Goal: Navigation & Orientation: Find specific page/section

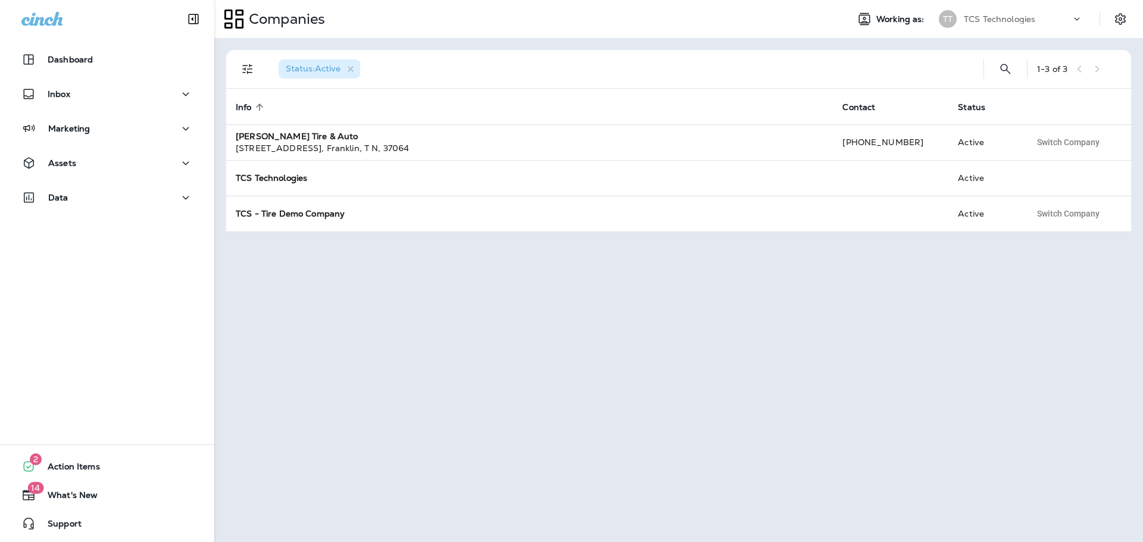
click at [1073, 15] on icon at bounding box center [1077, 19] width 12 height 12
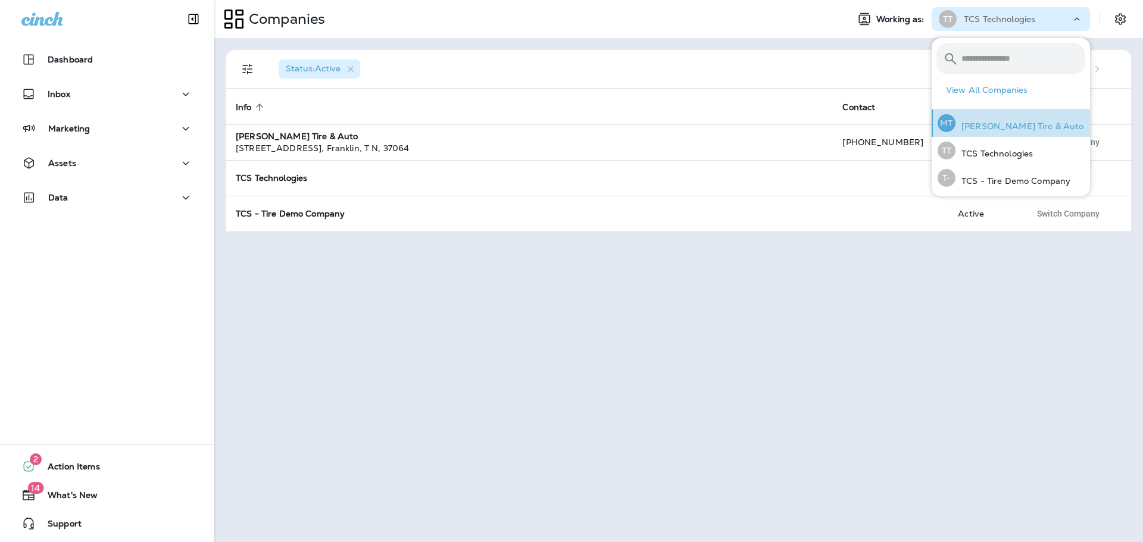
click at [1012, 127] on p "[PERSON_NAME] Tire & Auto" at bounding box center [1020, 126] width 129 height 10
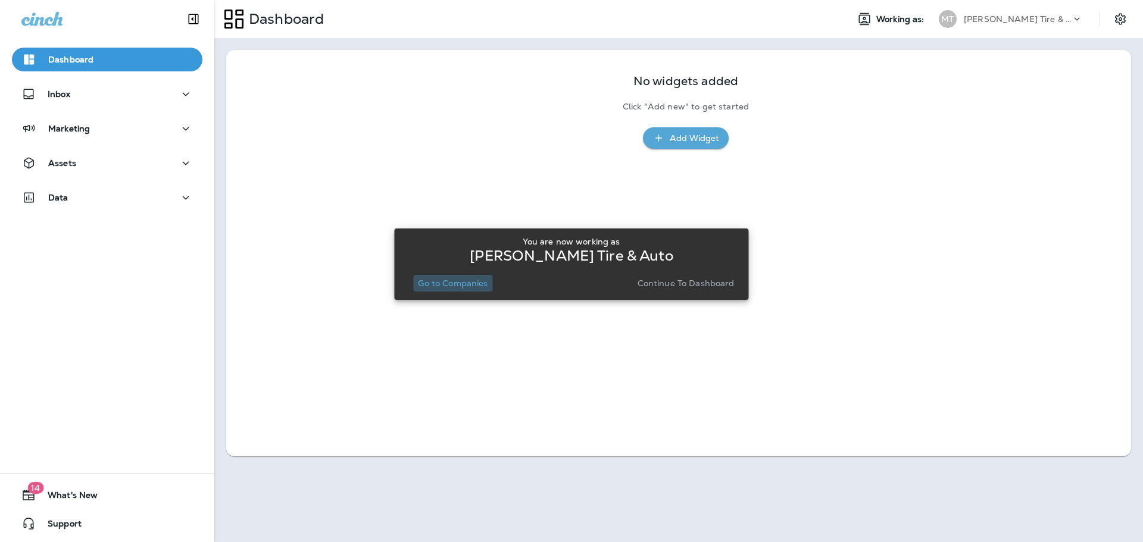
click at [457, 283] on p "Go to Companies" at bounding box center [453, 284] width 70 height 10
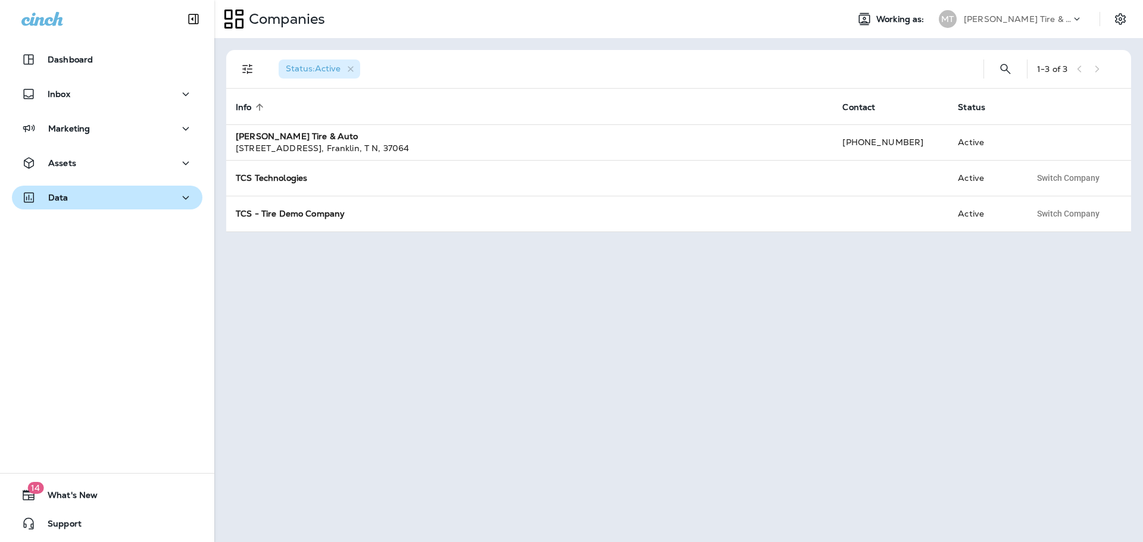
click at [61, 198] on p "Data" at bounding box center [58, 198] width 20 height 10
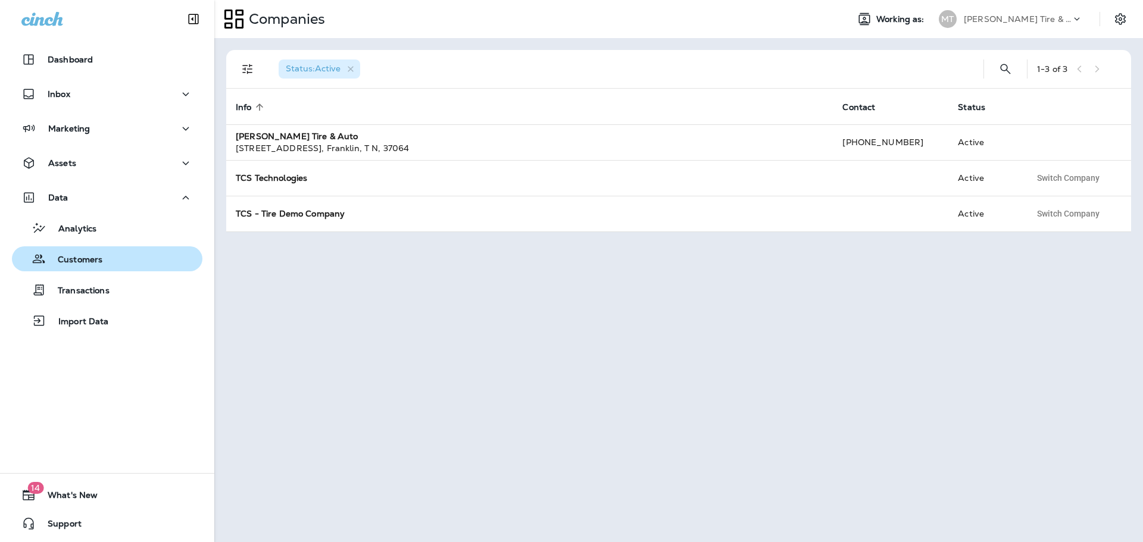
click at [86, 255] on p "Customers" at bounding box center [74, 260] width 57 height 11
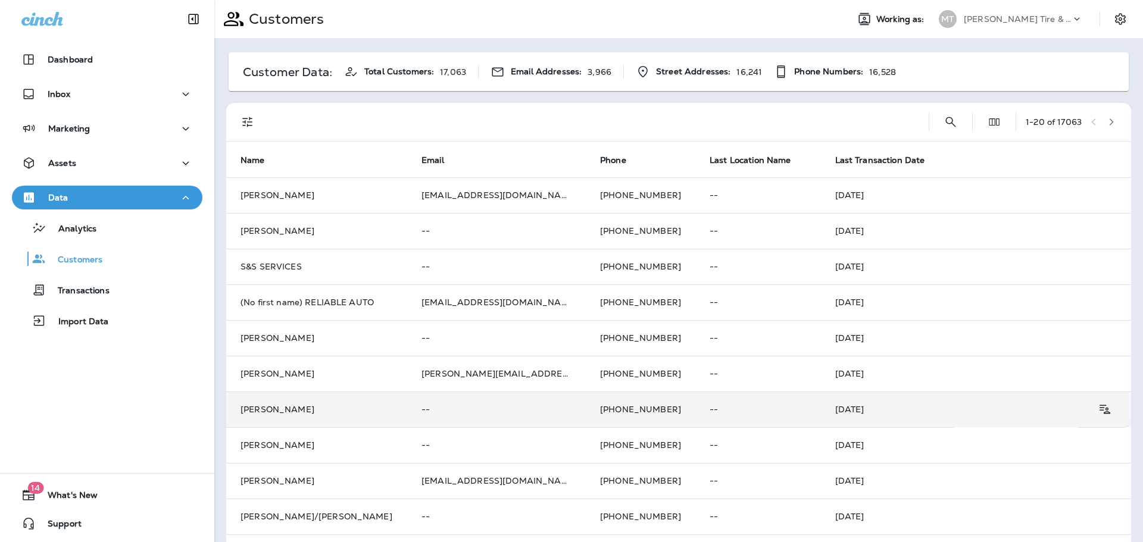
click at [265, 407] on td "[PERSON_NAME]" at bounding box center [316, 410] width 181 height 36
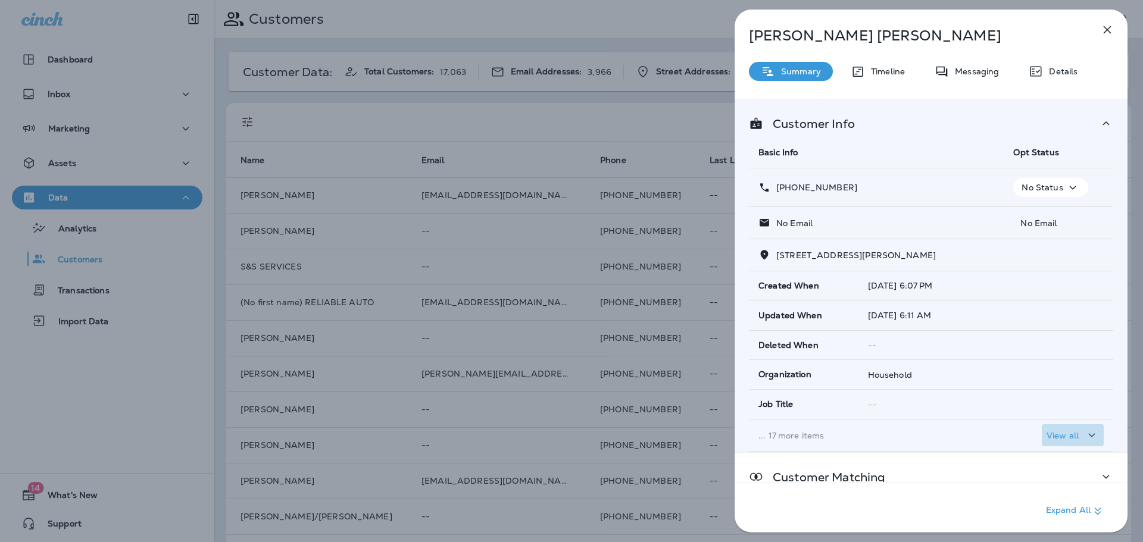
click at [1061, 435] on p "View all" at bounding box center [1063, 436] width 32 height 10
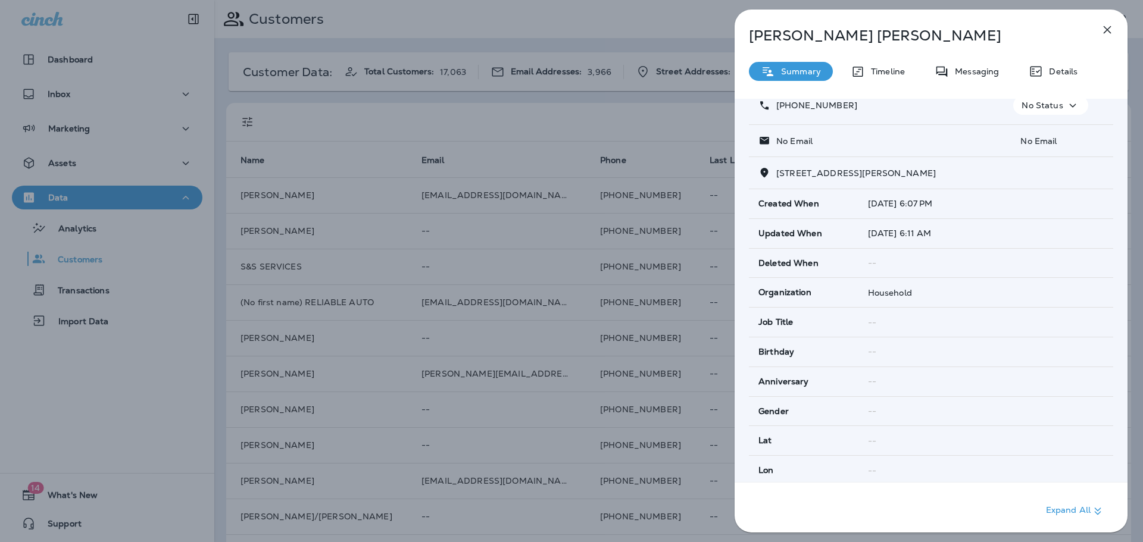
scroll to position [60, 0]
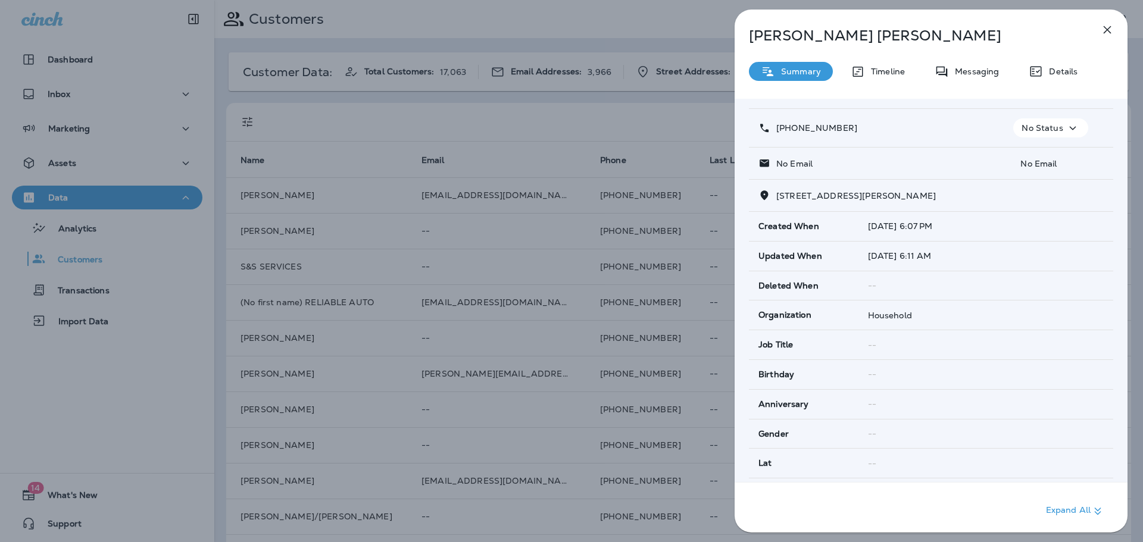
click at [1104, 26] on icon "button" at bounding box center [1108, 30] width 8 height 8
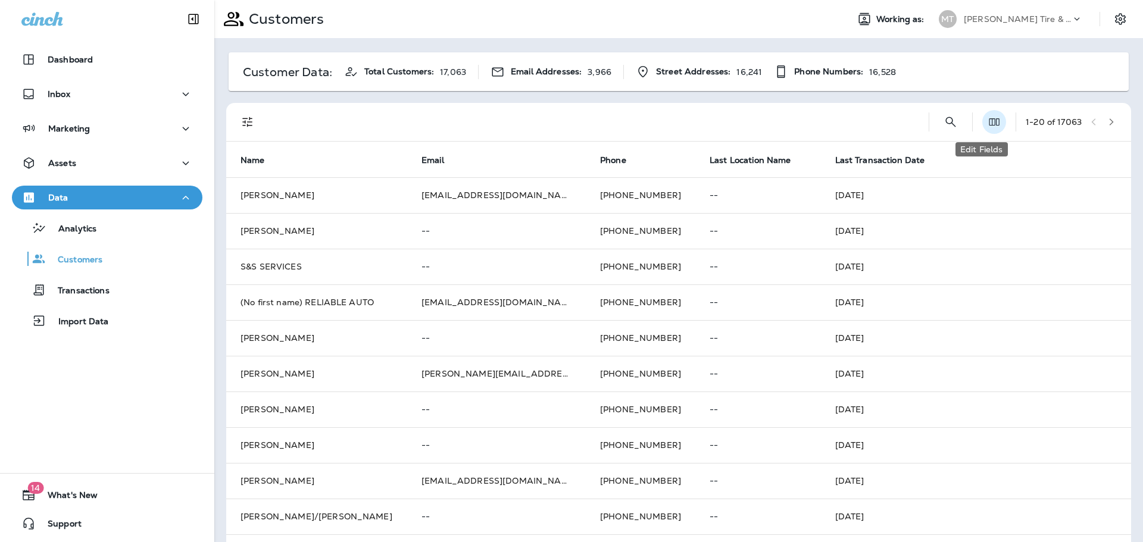
click at [983, 129] on button "Edit Fields" at bounding box center [994, 122] width 24 height 24
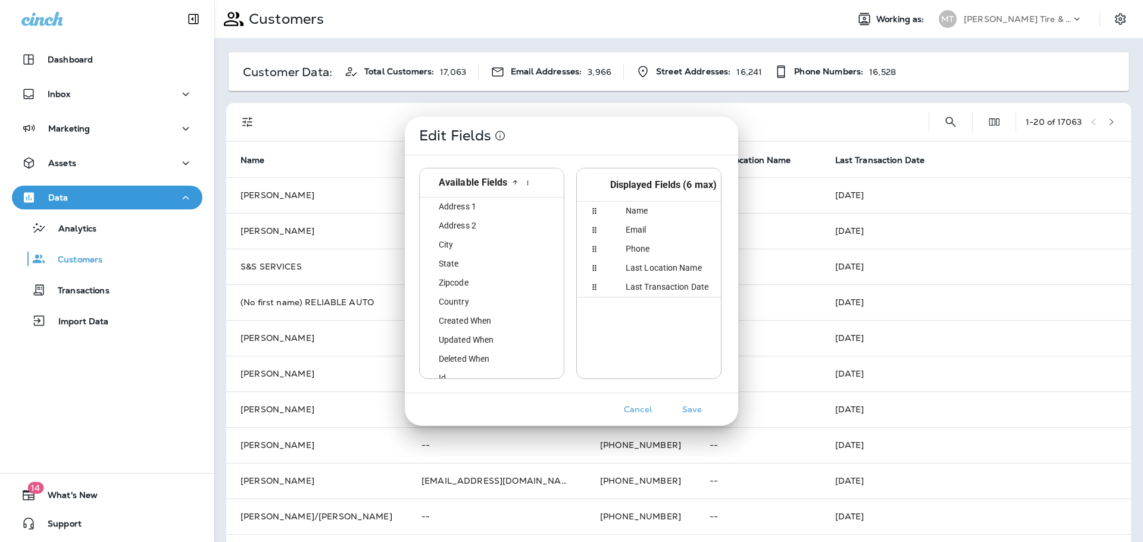
click at [999, 196] on div "Edit Fields Available Fields id Address 1 address1 Address 2 address2 City city…" at bounding box center [571, 271] width 1143 height 542
click at [641, 413] on button "Cancel" at bounding box center [638, 410] width 45 height 18
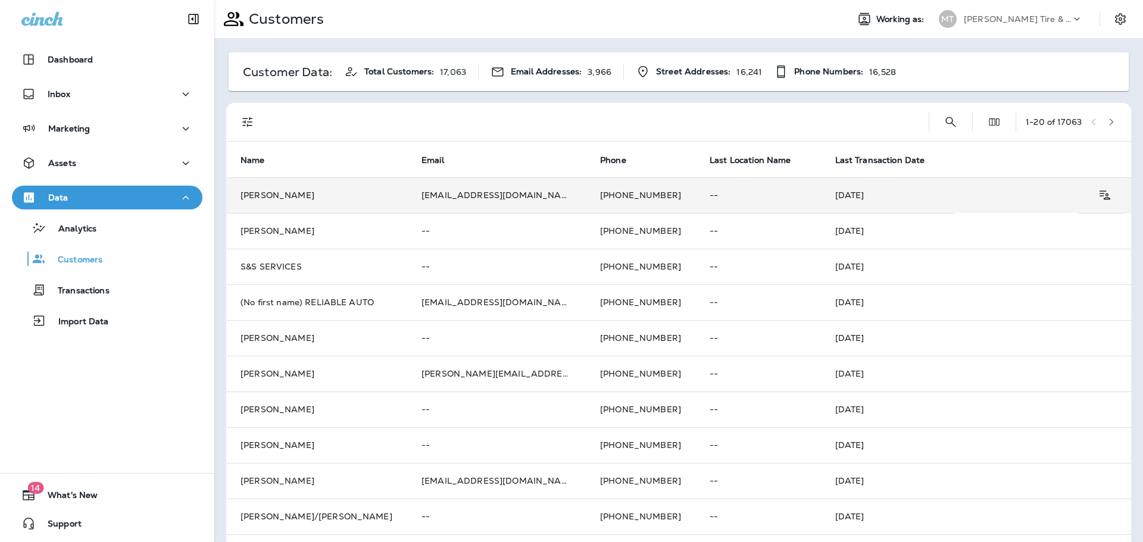
click at [1032, 204] on tr "[PERSON_NAME] [EMAIL_ADDRESS][DOMAIN_NAME] [PHONE_NUMBER] -- [DATE]" at bounding box center [678, 195] width 905 height 36
click at [1097, 196] on icon "Customer Details" at bounding box center [1104, 195] width 15 height 14
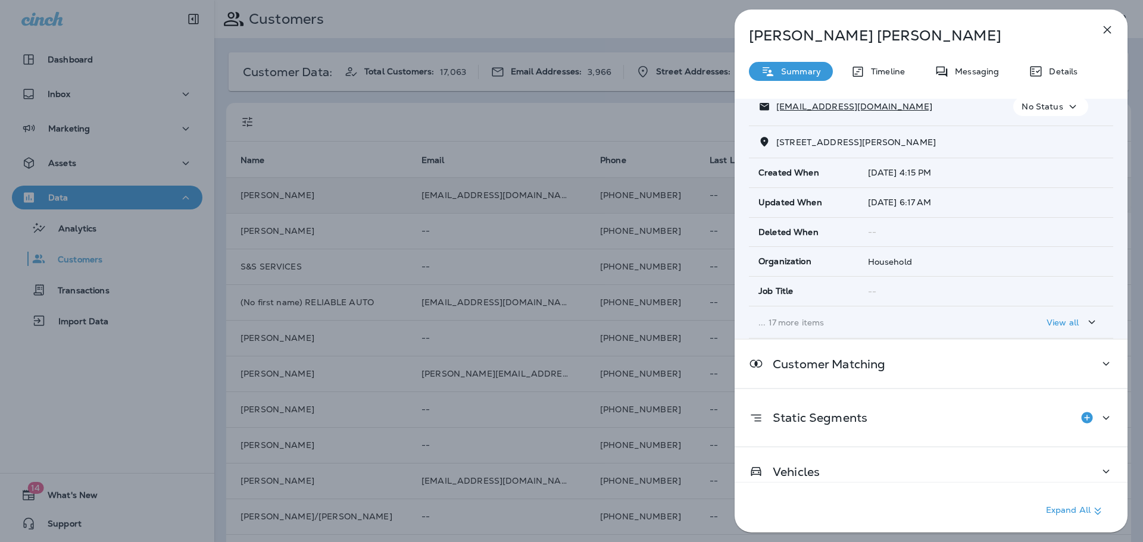
scroll to position [134, 0]
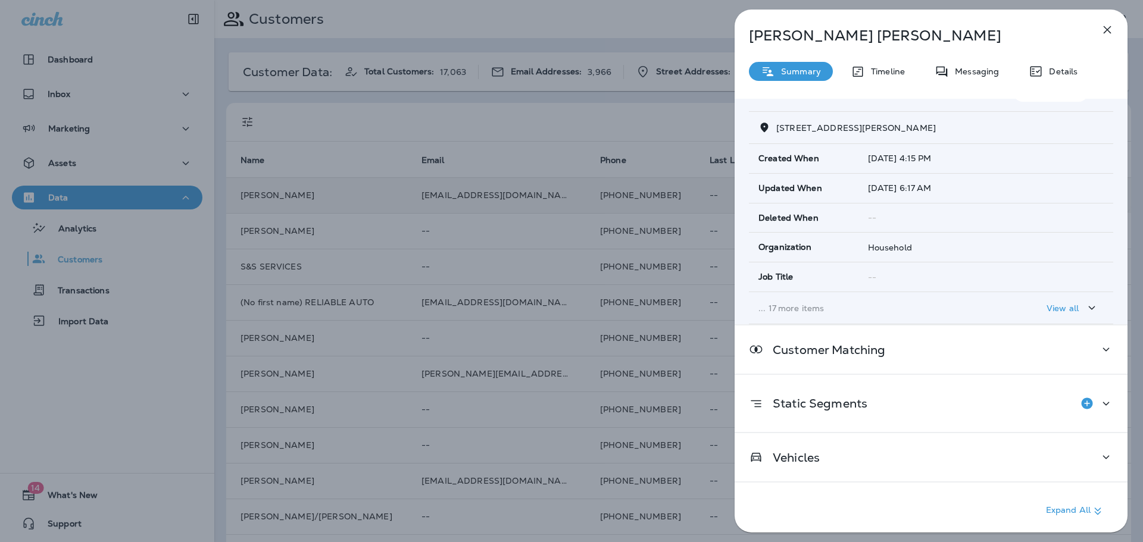
click at [1085, 305] on icon "button" at bounding box center [1092, 308] width 14 height 15
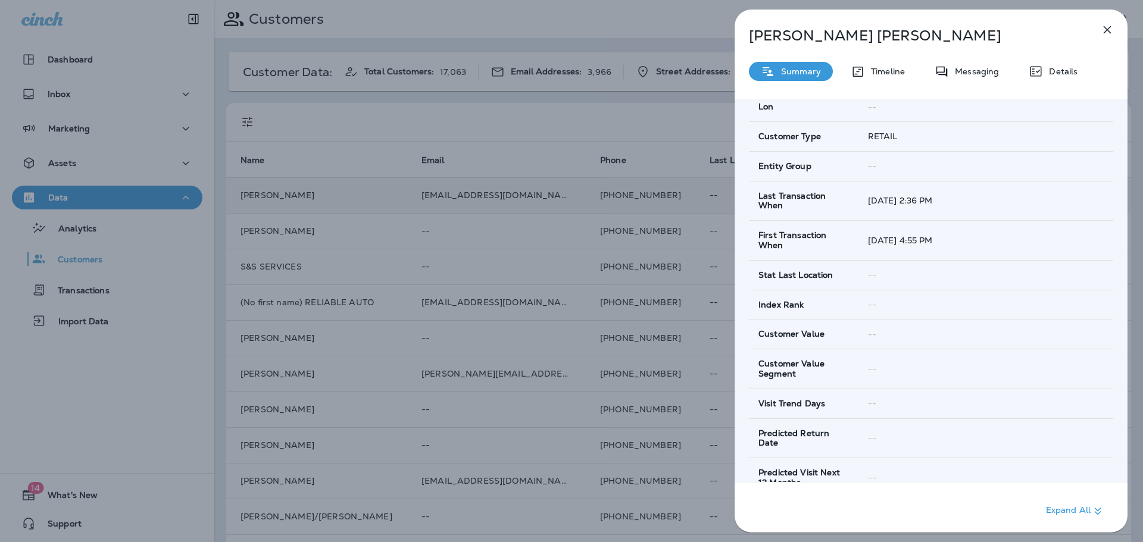
scroll to position [491, 0]
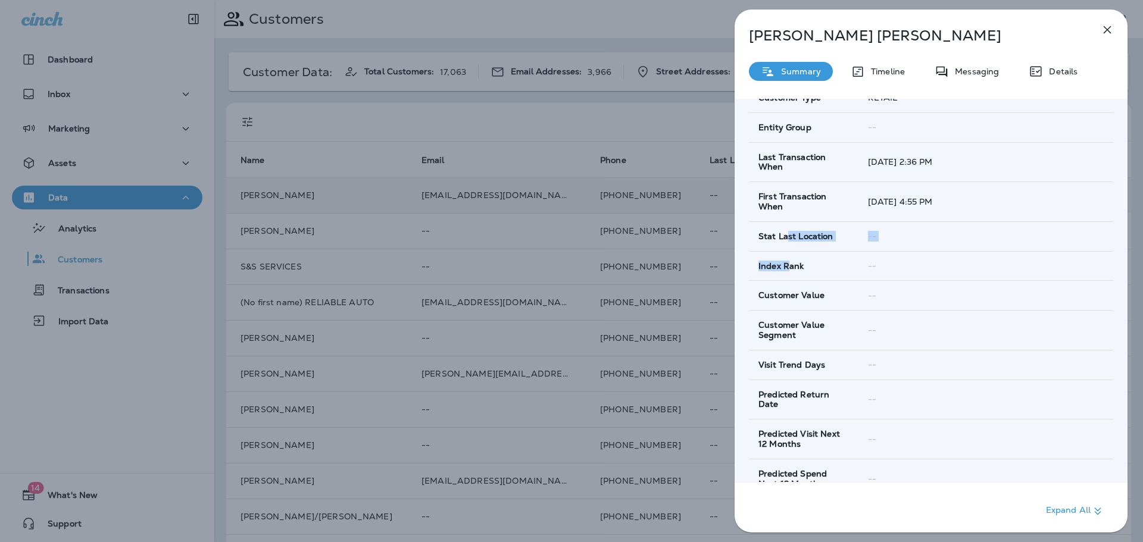
drag, startPoint x: 787, startPoint y: 266, endPoint x: 787, endPoint y: 224, distance: 41.1
click at [787, 224] on tbody "Created When [DATE] 4:15 PM Updated When [DATE] 6:17 AM Deleted When -- Organiz…" at bounding box center [931, 192] width 364 height 811
click at [1018, 343] on td "--" at bounding box center [986, 331] width 255 height 40
click at [1112, 29] on icon "button" at bounding box center [1107, 30] width 14 height 14
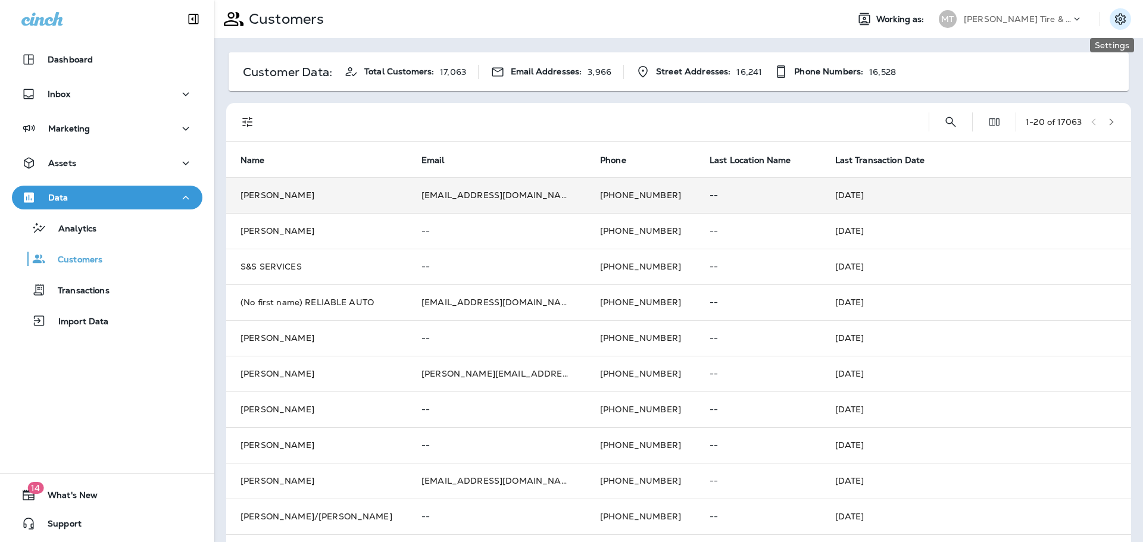
click at [1112, 11] on button "Settings" at bounding box center [1120, 18] width 21 height 21
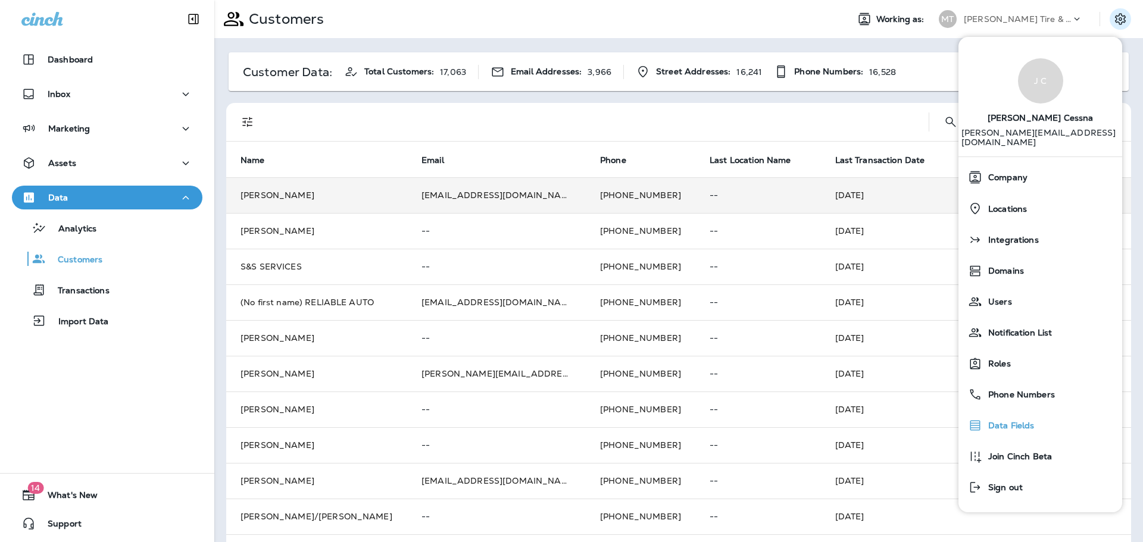
click at [1009, 421] on span "Data Fields" at bounding box center [1008, 426] width 52 height 10
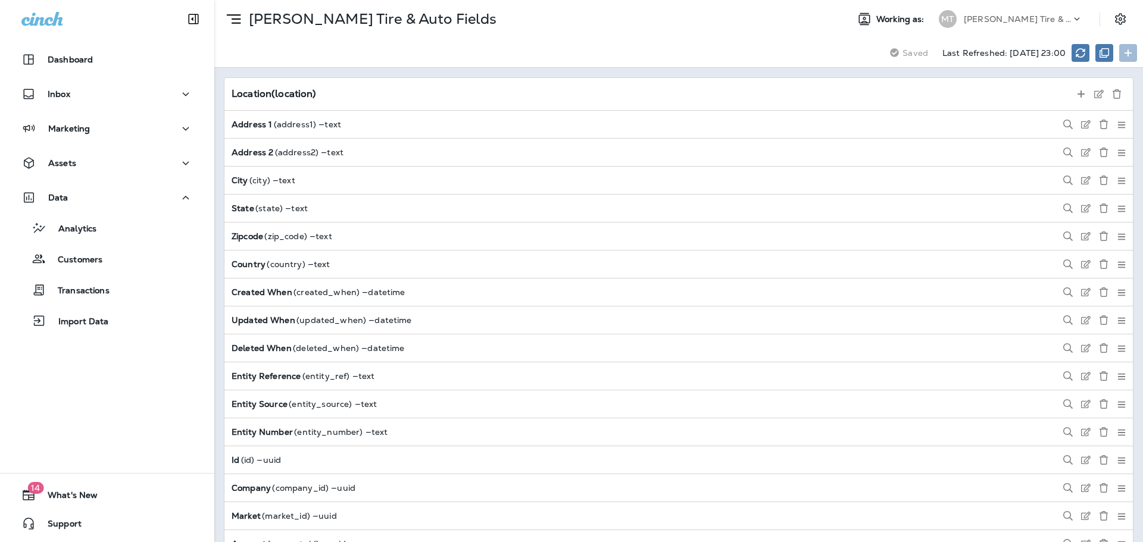
click at [1025, 26] on div "[PERSON_NAME] Tire & Auto" at bounding box center [1017, 19] width 107 height 18
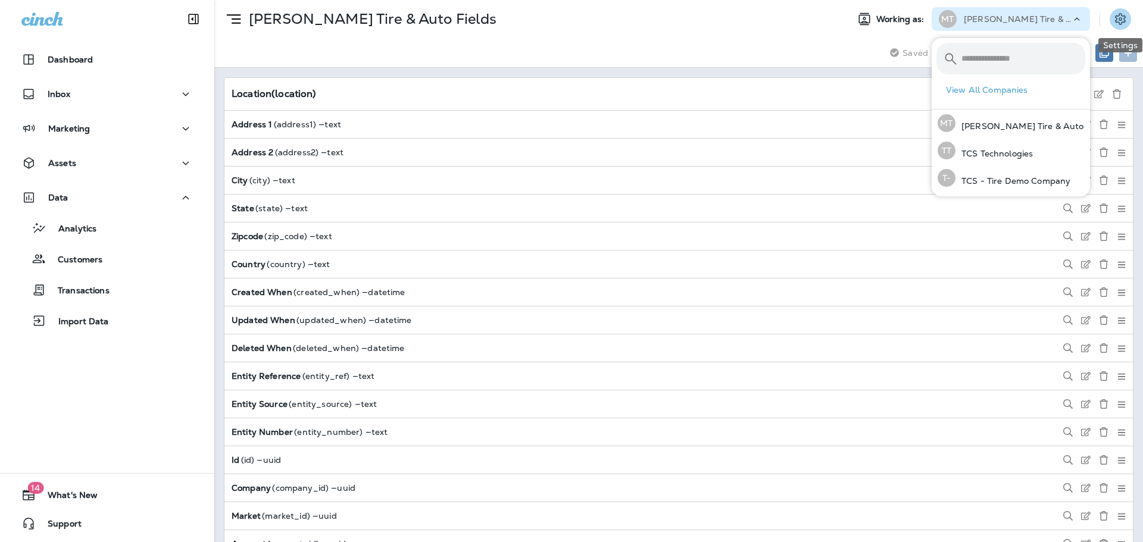
click at [1113, 21] on button "Settings" at bounding box center [1120, 18] width 21 height 21
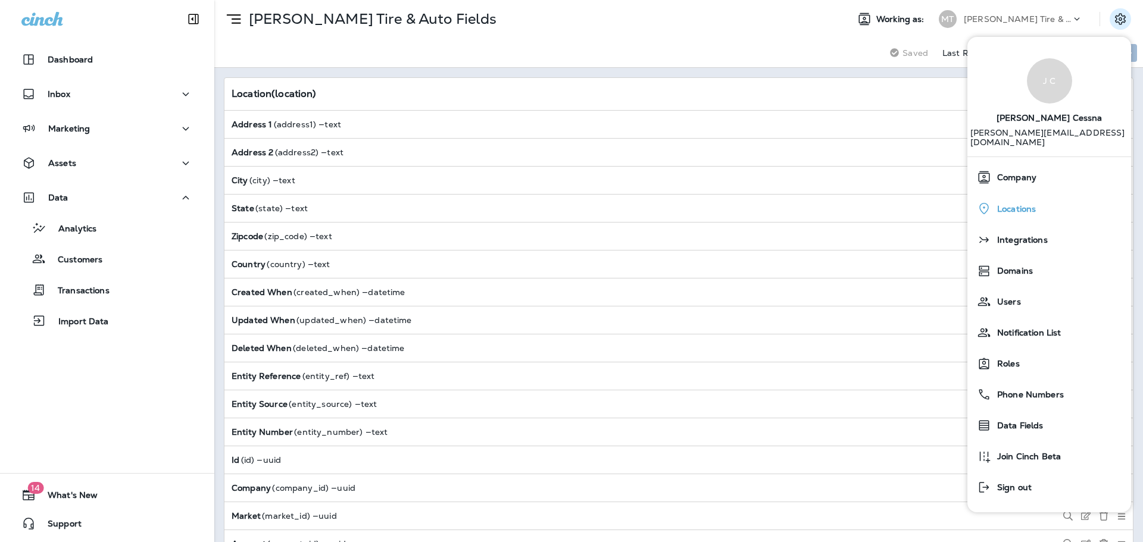
click at [1043, 196] on div "Locations" at bounding box center [1049, 208] width 154 height 24
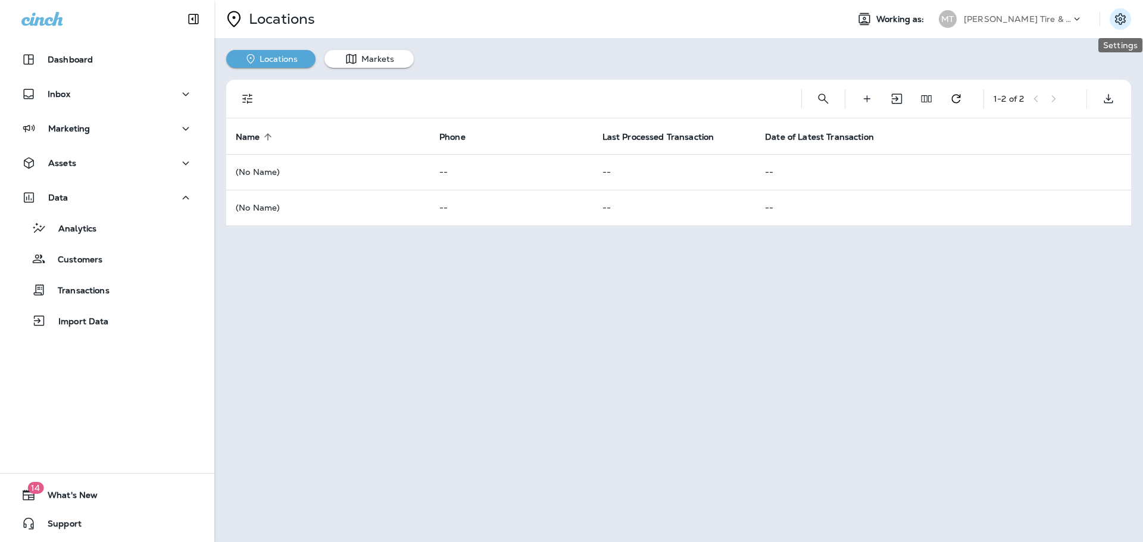
click at [1119, 18] on icon "Settings" at bounding box center [1120, 19] width 14 height 14
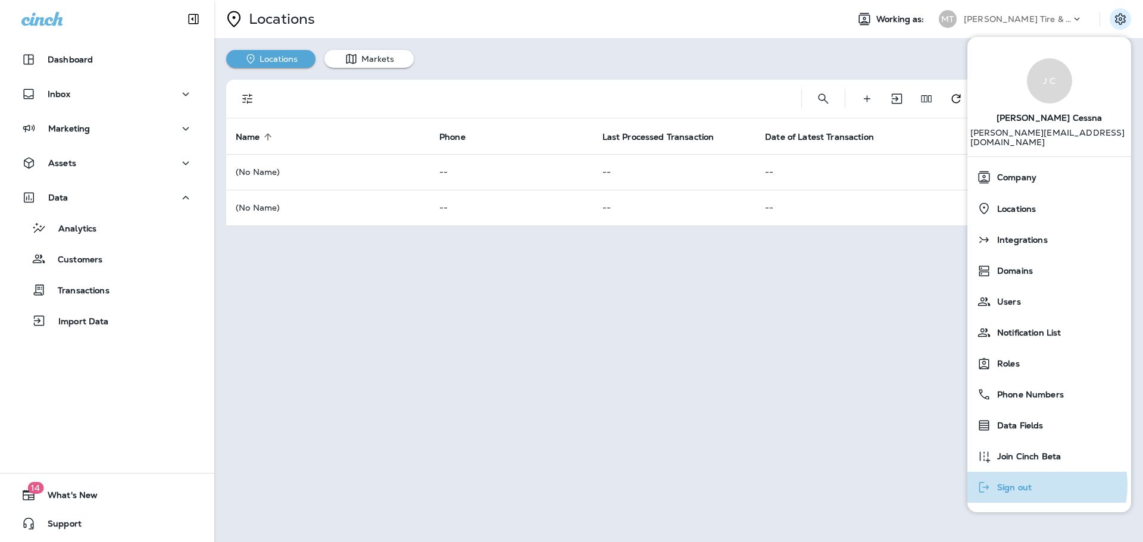
click at [1023, 483] on span "Sign out" at bounding box center [1011, 488] width 40 height 10
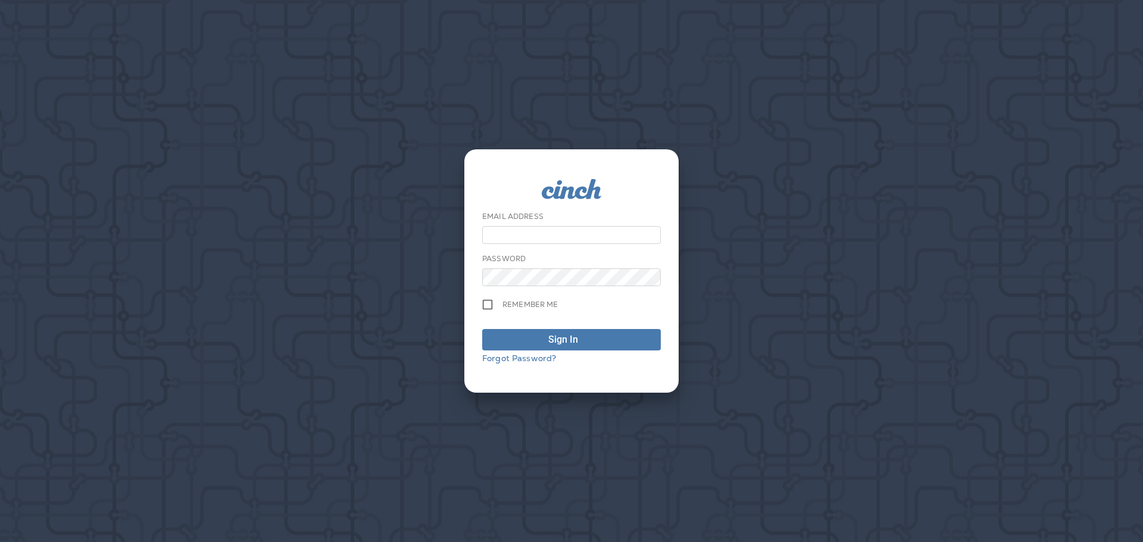
type input "**********"
